Goal: Use online tool/utility: Utilize a website feature to perform a specific function

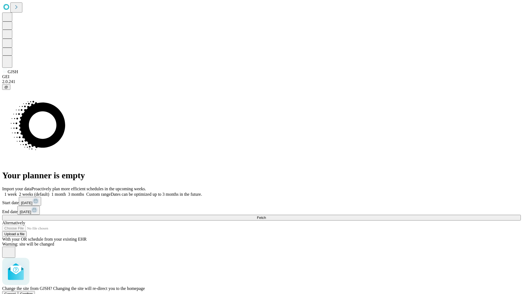
click at [33, 292] on span "Confirm" at bounding box center [26, 294] width 13 height 4
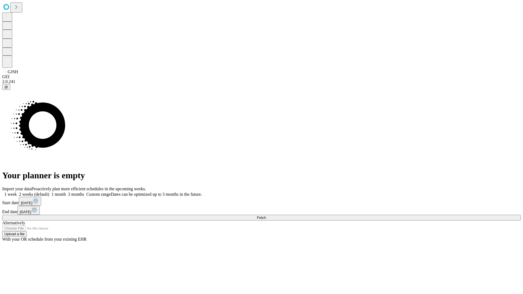
click at [17, 192] on label "1 week" at bounding box center [9, 194] width 15 height 5
click at [266, 216] on span "Fetch" at bounding box center [261, 218] width 9 height 4
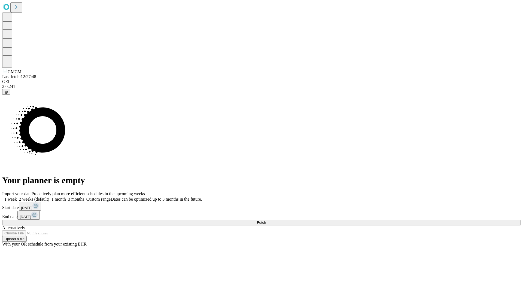
click at [17, 197] on label "1 week" at bounding box center [9, 199] width 15 height 5
click at [266, 221] on span "Fetch" at bounding box center [261, 223] width 9 height 4
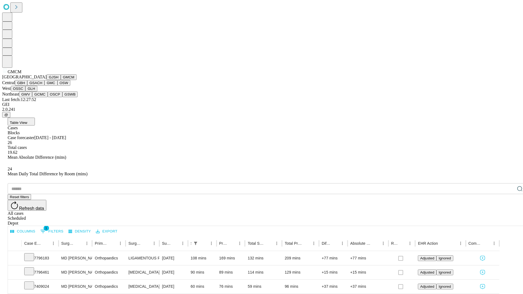
click at [27, 86] on button "GBH" at bounding box center [21, 83] width 12 height 6
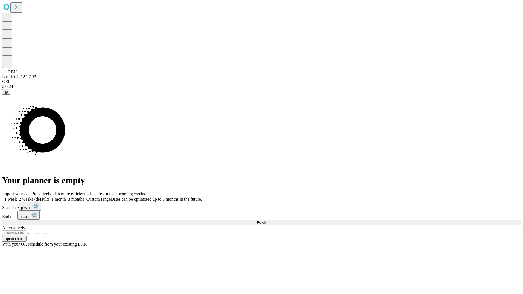
click at [17, 197] on label "1 week" at bounding box center [9, 199] width 15 height 5
click at [266, 221] on span "Fetch" at bounding box center [261, 223] width 9 height 4
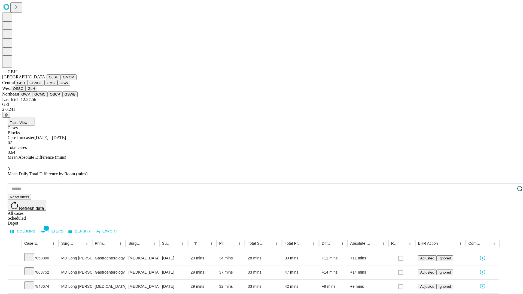
click at [42, 86] on button "GSACH" at bounding box center [35, 83] width 17 height 6
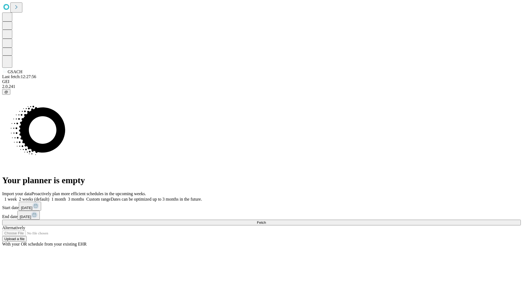
click at [17, 197] on label "1 week" at bounding box center [9, 199] width 15 height 5
click at [266, 221] on span "Fetch" at bounding box center [261, 223] width 9 height 4
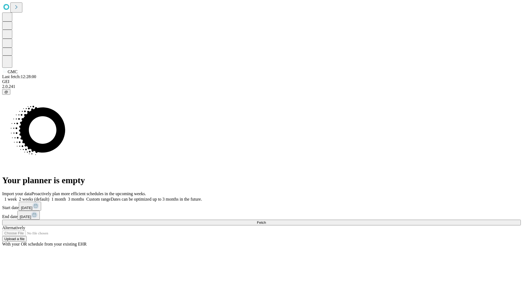
click at [17, 197] on label "1 week" at bounding box center [9, 199] width 15 height 5
click at [266, 221] on span "Fetch" at bounding box center [261, 223] width 9 height 4
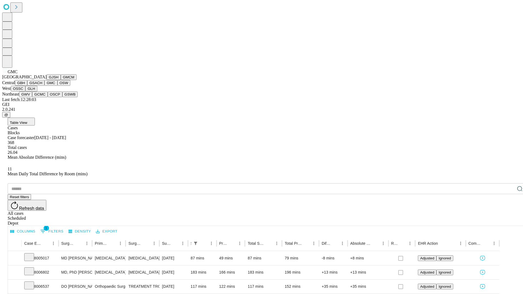
click at [58, 86] on button "OSW" at bounding box center [64, 83] width 13 height 6
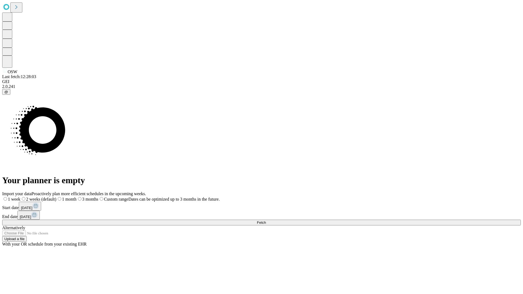
click at [20, 197] on label "1 week" at bounding box center [11, 199] width 18 height 5
click at [266, 221] on span "Fetch" at bounding box center [261, 223] width 9 height 4
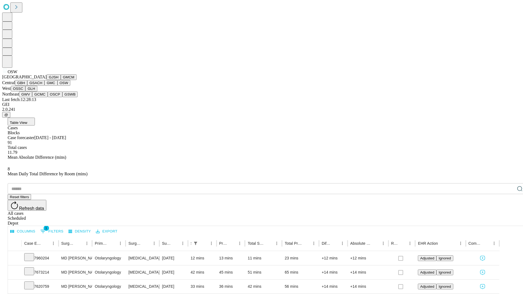
click at [26, 92] on button "OSSC" at bounding box center [18, 89] width 15 height 6
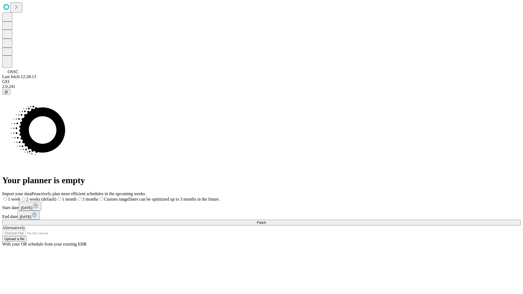
click at [20, 197] on label "1 week" at bounding box center [11, 199] width 18 height 5
click at [266, 221] on span "Fetch" at bounding box center [261, 223] width 9 height 4
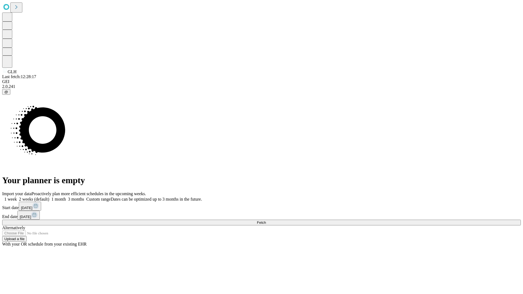
click at [266, 221] on span "Fetch" at bounding box center [261, 223] width 9 height 4
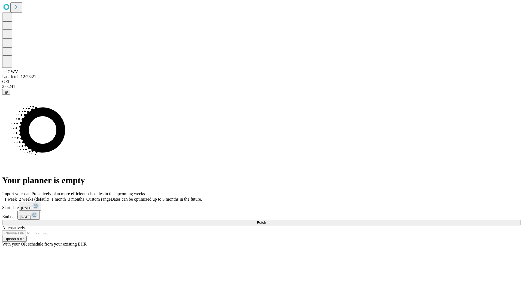
click at [266, 221] on span "Fetch" at bounding box center [261, 223] width 9 height 4
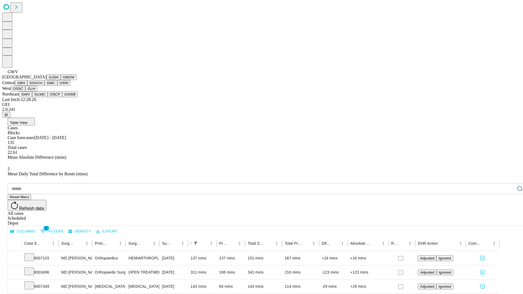
click at [42, 97] on button "GCMC" at bounding box center [40, 95] width 16 height 6
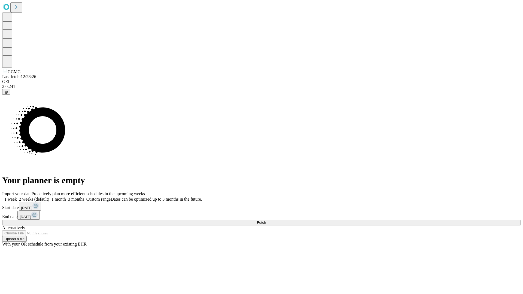
click at [17, 197] on label "1 week" at bounding box center [9, 199] width 15 height 5
click at [266, 221] on span "Fetch" at bounding box center [261, 223] width 9 height 4
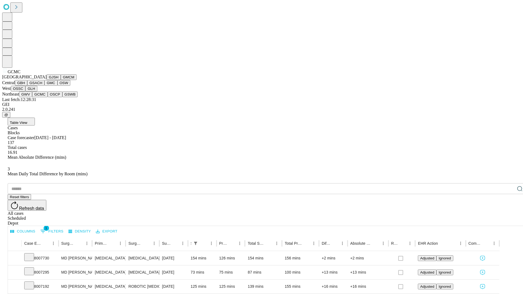
click at [48, 97] on button "OSCP" at bounding box center [55, 95] width 15 height 6
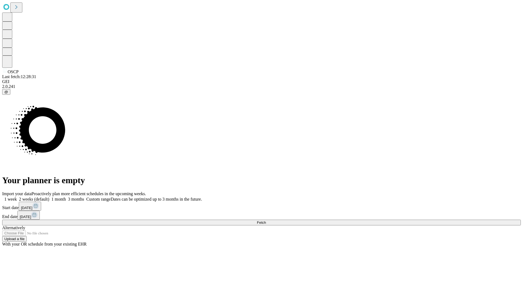
click at [17, 197] on label "1 week" at bounding box center [9, 199] width 15 height 5
click at [266, 221] on span "Fetch" at bounding box center [261, 223] width 9 height 4
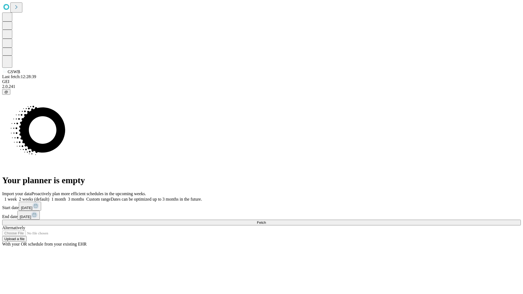
click at [17, 197] on label "1 week" at bounding box center [9, 199] width 15 height 5
click at [266, 221] on span "Fetch" at bounding box center [261, 223] width 9 height 4
